Goal: Navigation & Orientation: Find specific page/section

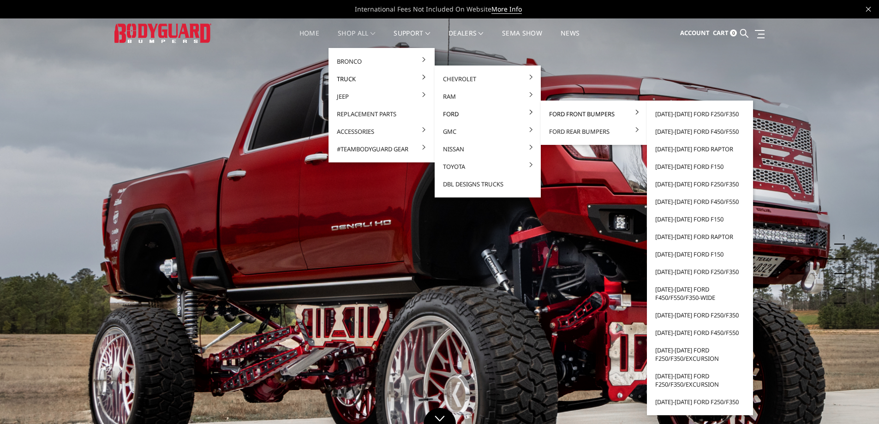
click at [584, 117] on link "Ford Front Bumpers" at bounding box center [593, 114] width 99 height 18
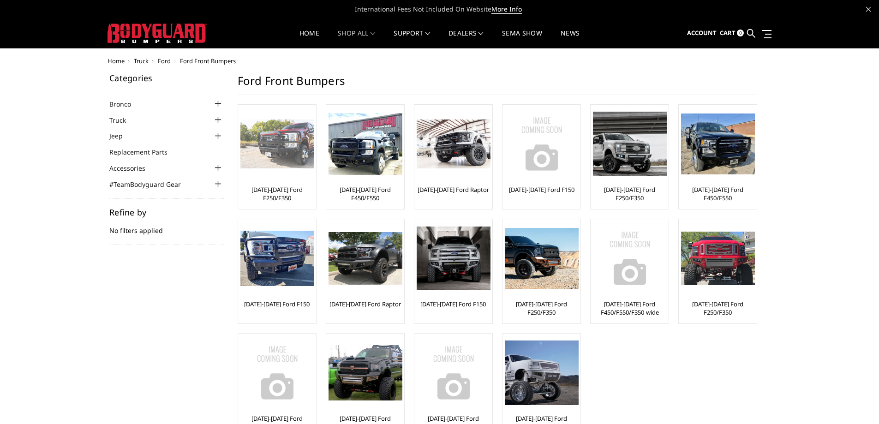
click at [287, 150] on img at bounding box center [277, 143] width 74 height 49
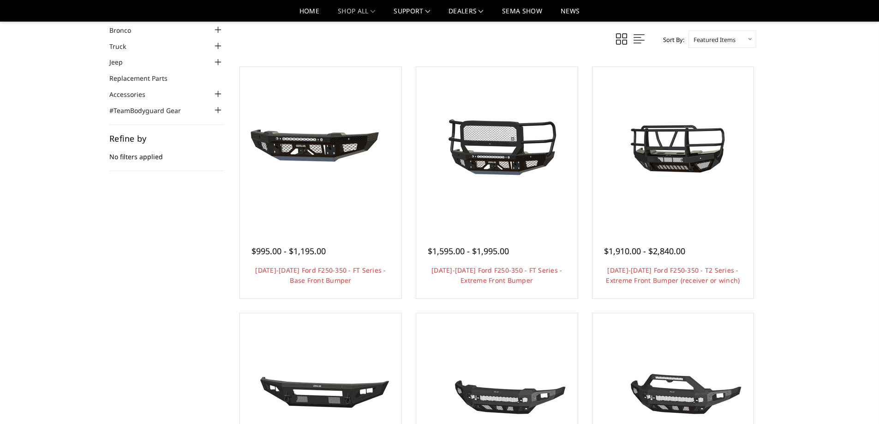
scroll to position [46, 0]
